Goal: Task Accomplishment & Management: Manage account settings

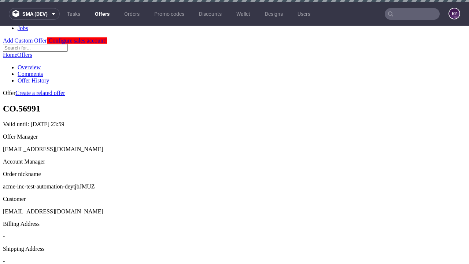
scroll to position [2, 0]
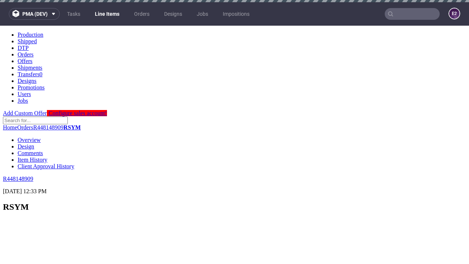
scroll to position [953, 0]
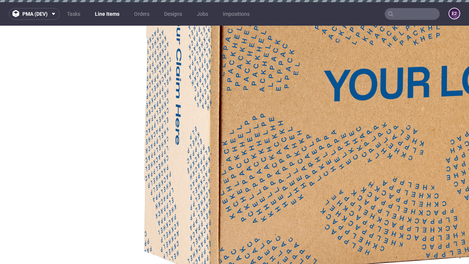
select select "accepted"
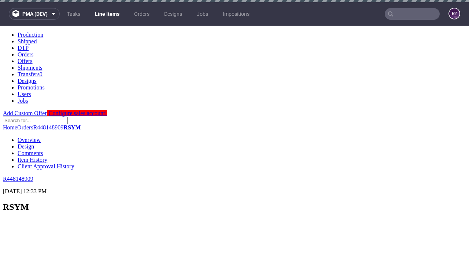
select select "received"
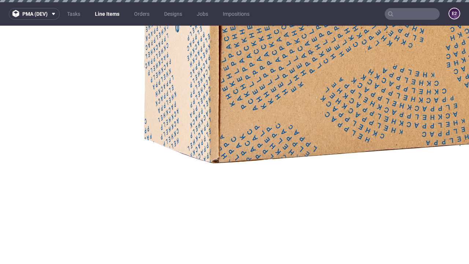
select select "accepted_dtp_issue_reprint"
